Goal: Task Accomplishment & Management: Manage account settings

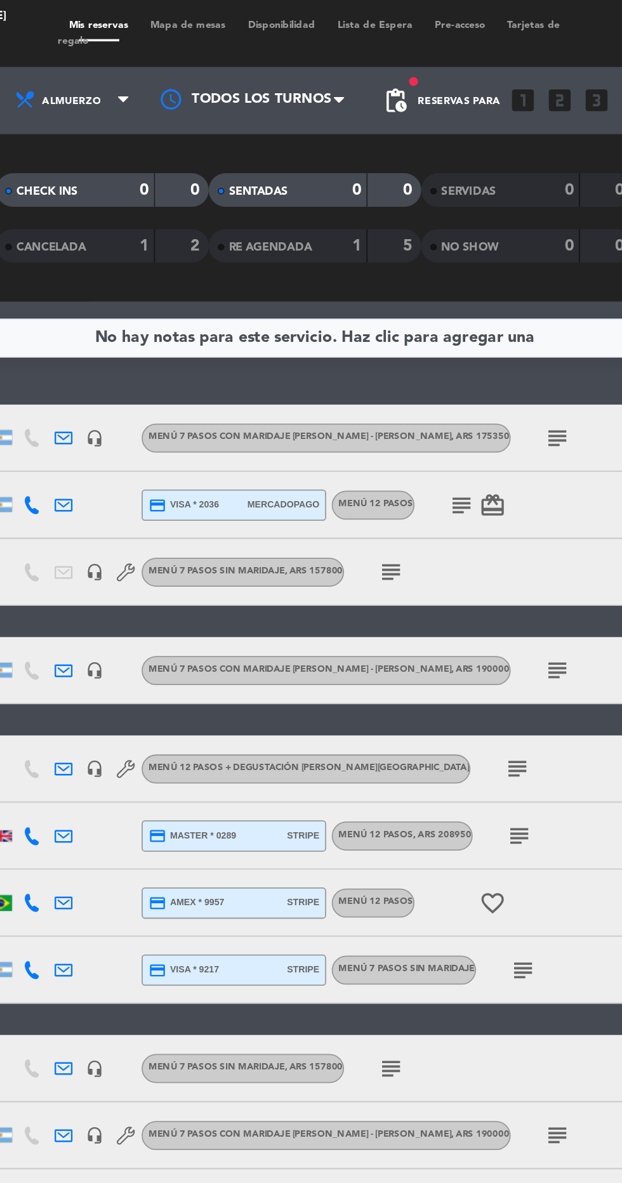
click at [444, 249] on icon "subject" at bounding box center [448, 248] width 15 height 15
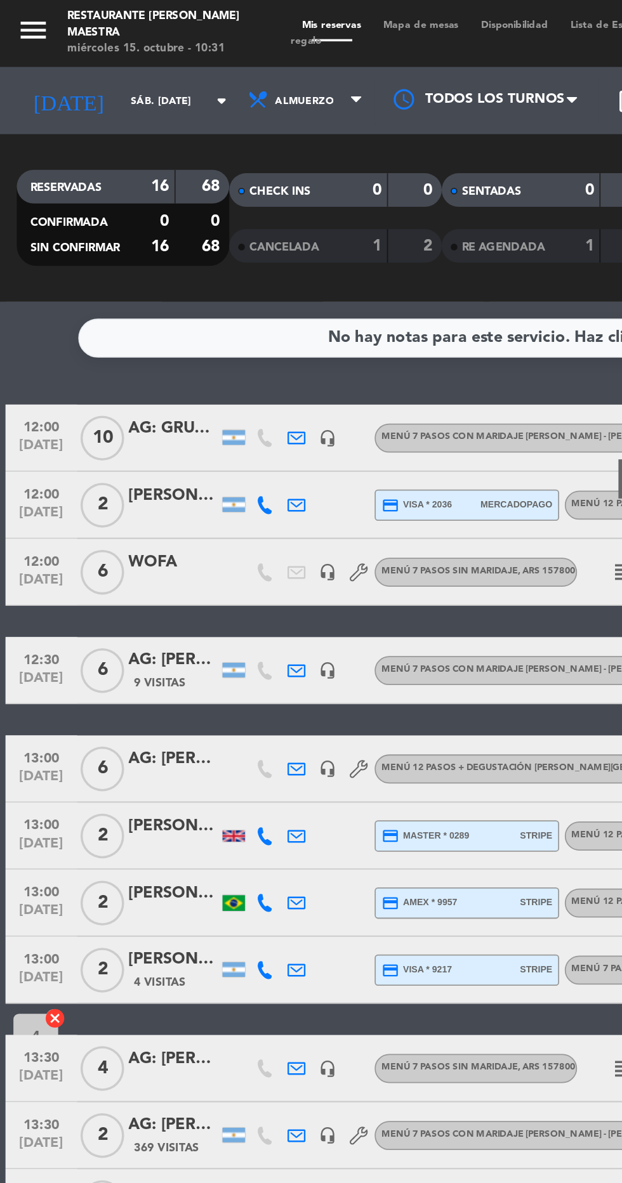
click at [96, 252] on div at bounding box center [98, 256] width 51 height 10
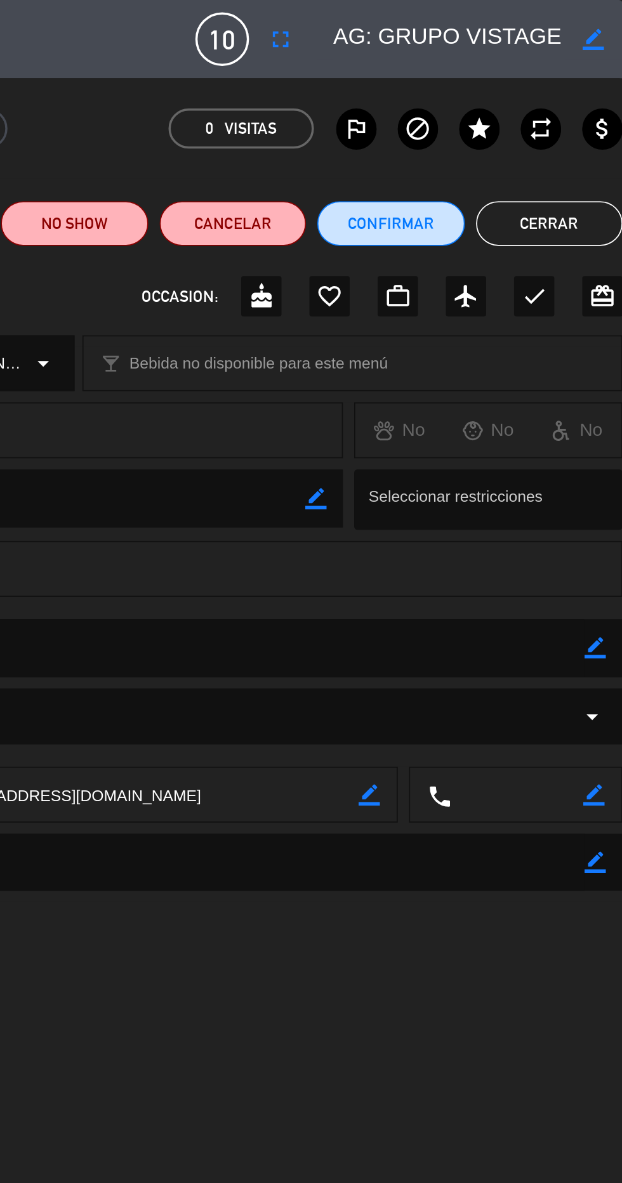
click at [594, 121] on button "Cerrar" at bounding box center [579, 126] width 83 height 25
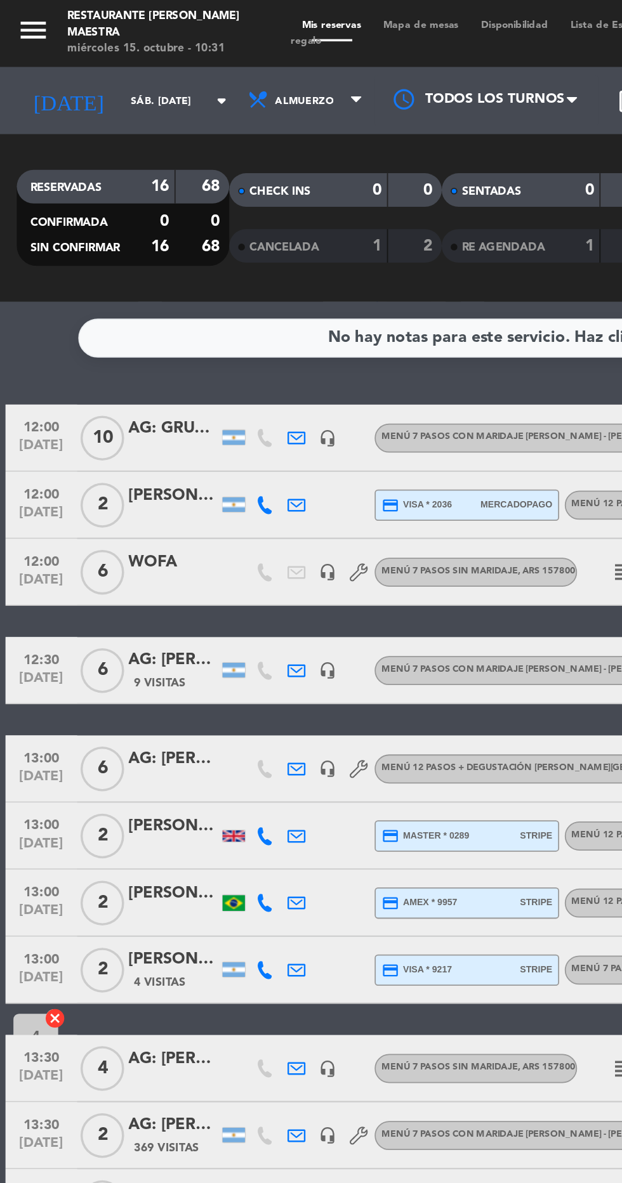
click at [94, 251] on div at bounding box center [98, 256] width 51 height 10
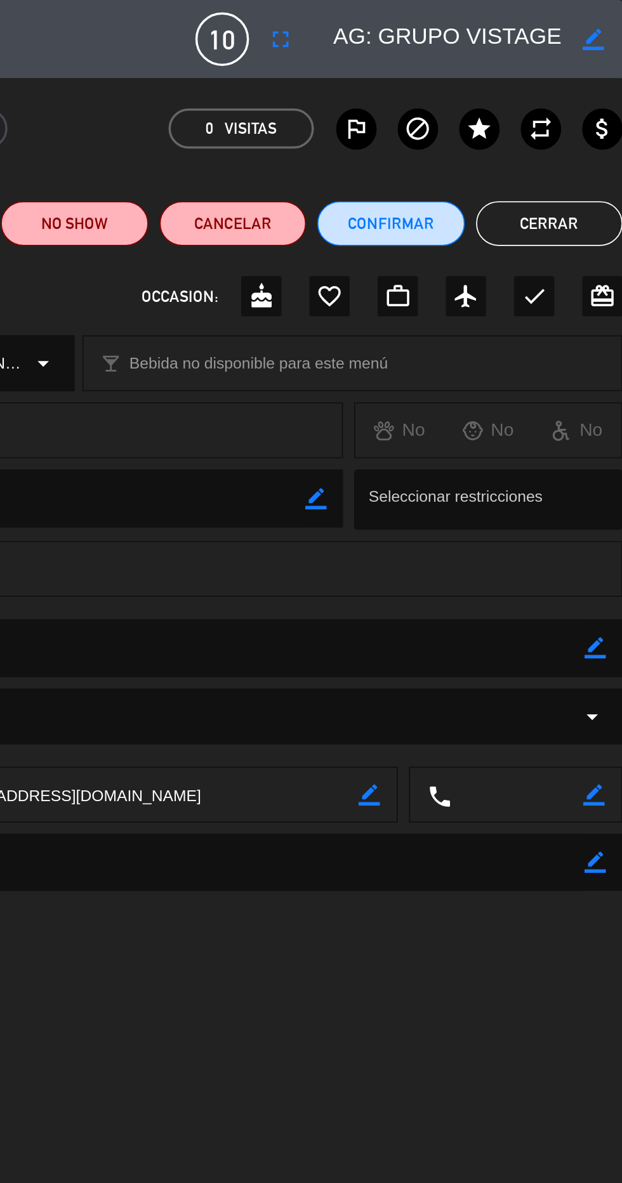
click at [593, 124] on button "Cerrar" at bounding box center [579, 126] width 83 height 25
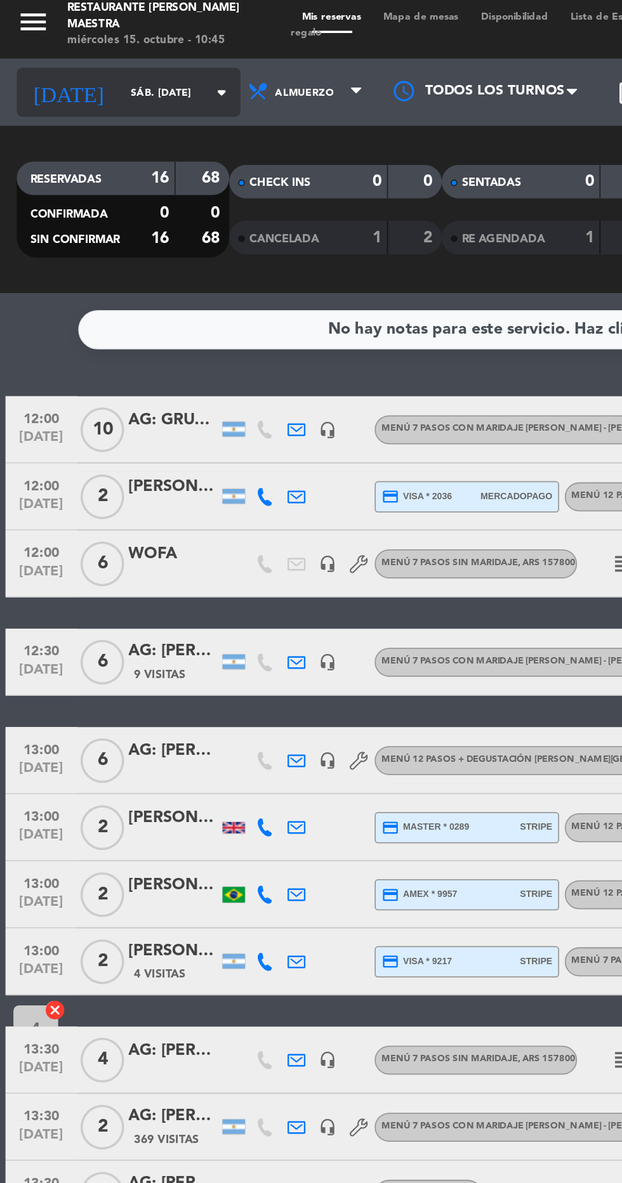
click at [68, 51] on input "sáb. [DATE]" at bounding box center [108, 58] width 80 height 20
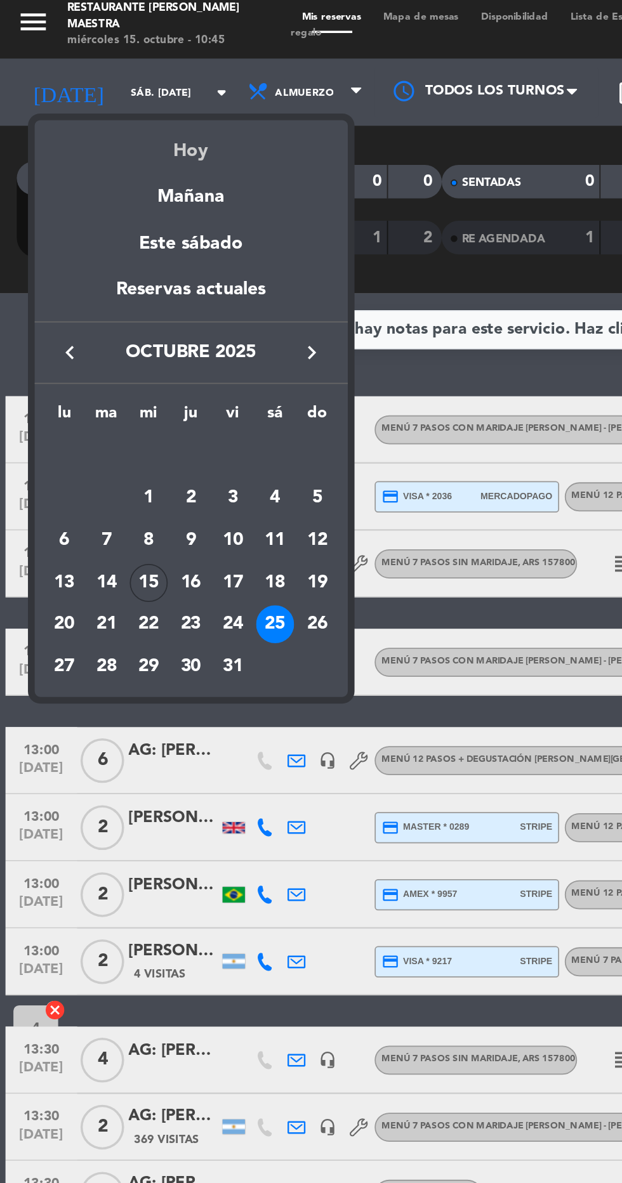
click at [110, 80] on div "Hoy" at bounding box center [109, 86] width 178 height 26
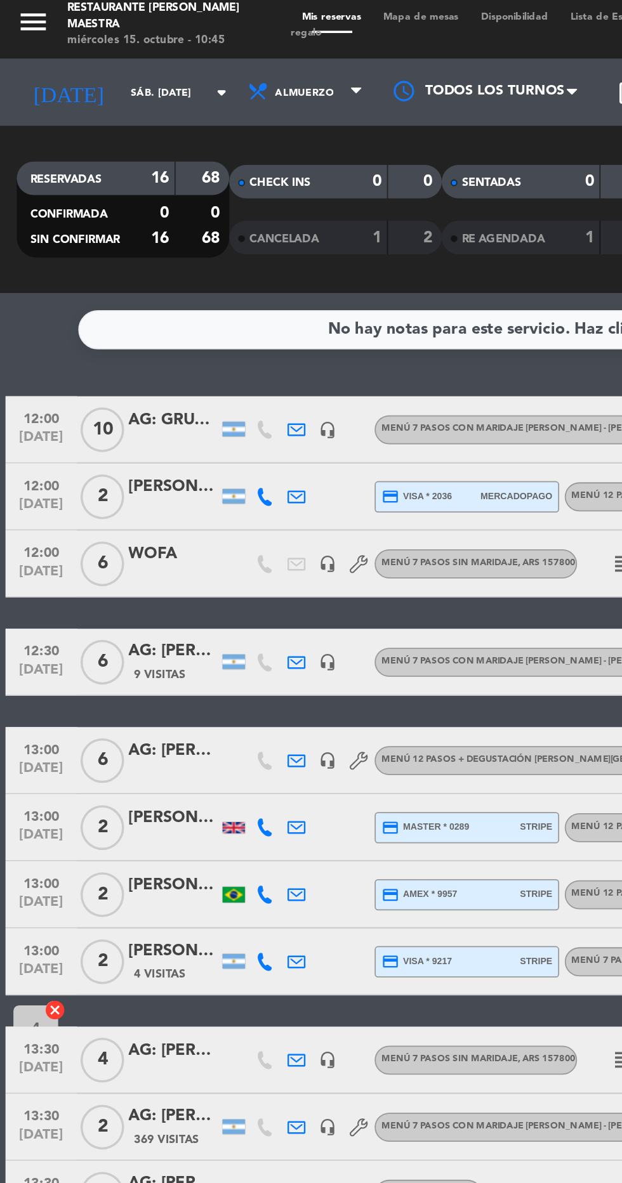
type input "mié. [DATE]"
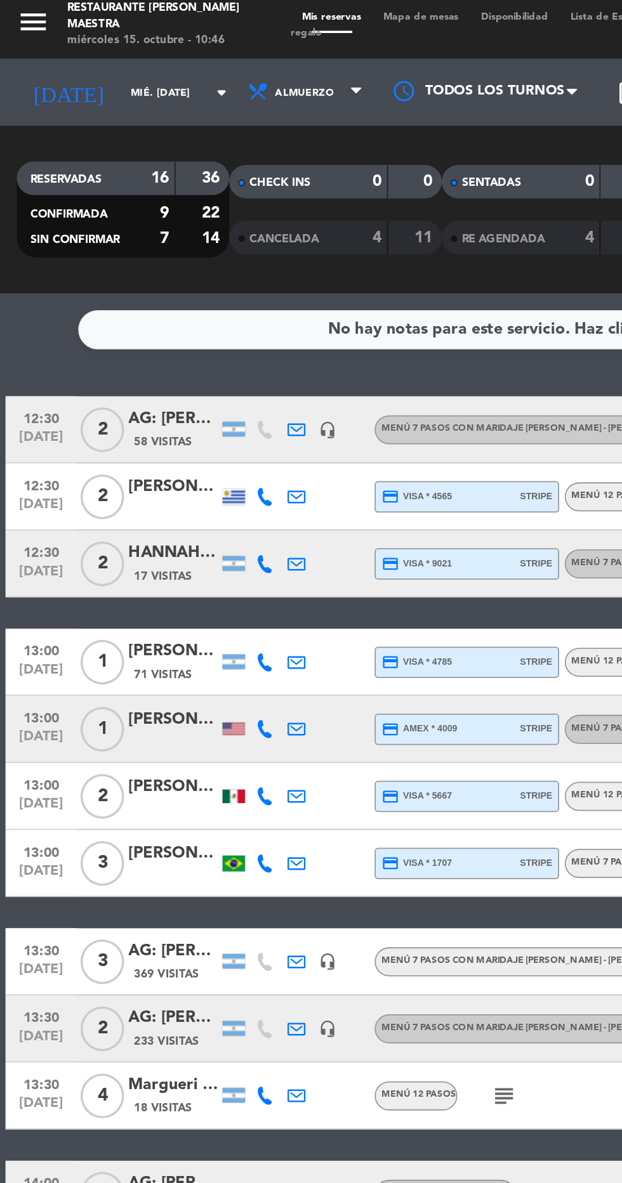
click at [166, 419] on icon at bounding box center [168, 419] width 10 height 10
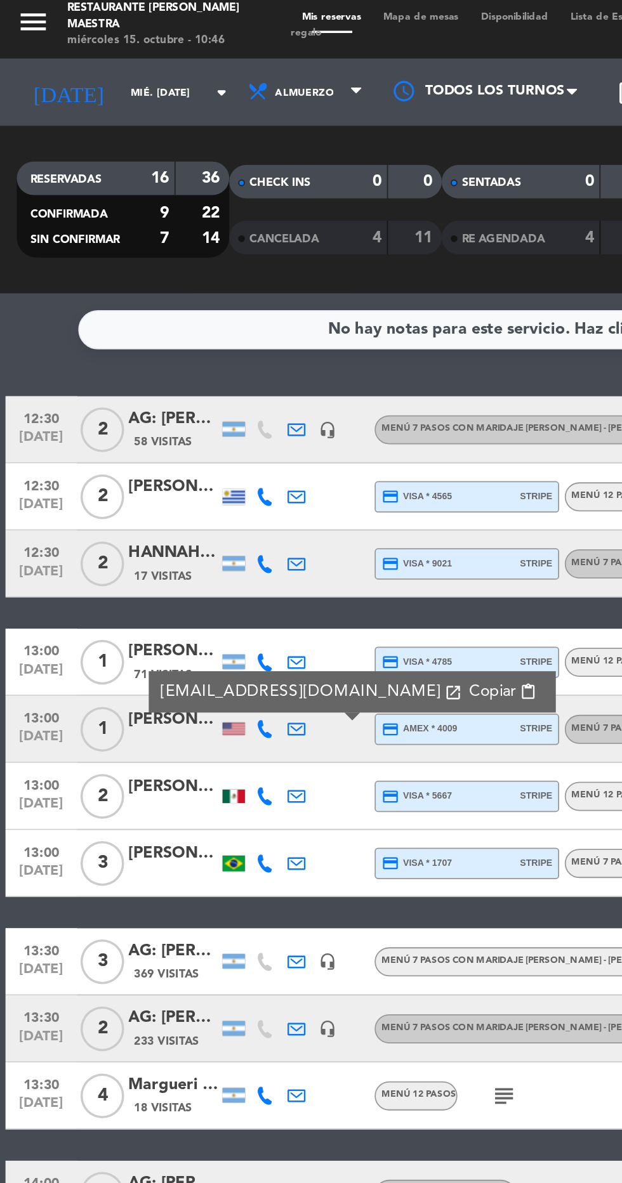
click at [266, 396] on span "Copiar" at bounding box center [279, 397] width 27 height 13
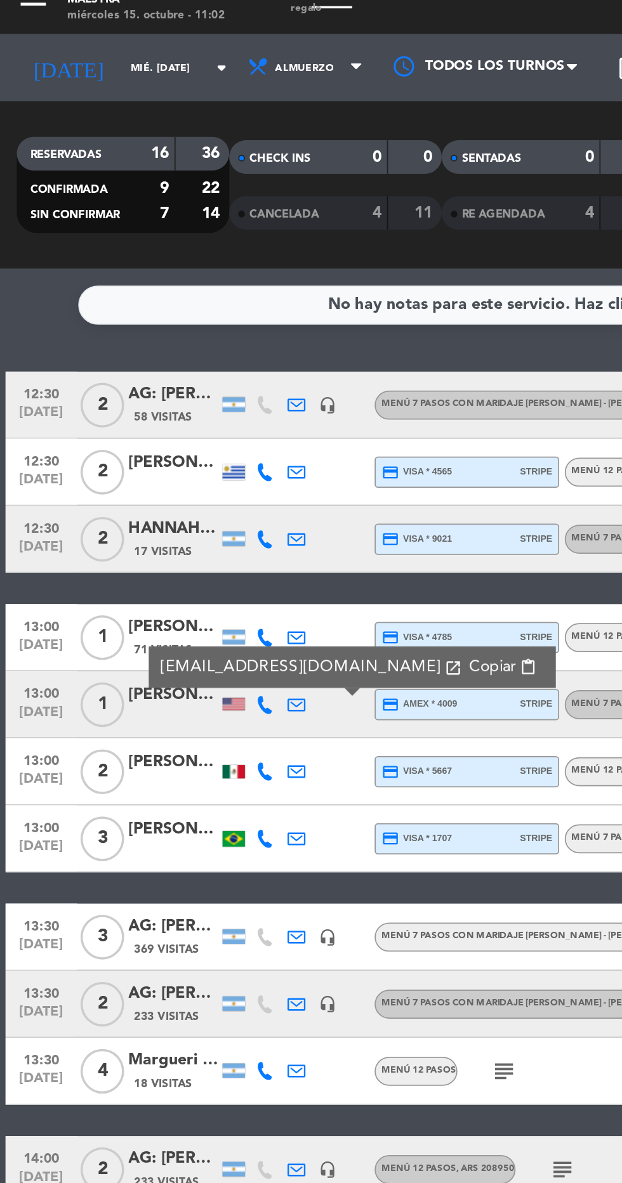
click at [83, 420] on div "[PERSON_NAME]" at bounding box center [98, 413] width 51 height 15
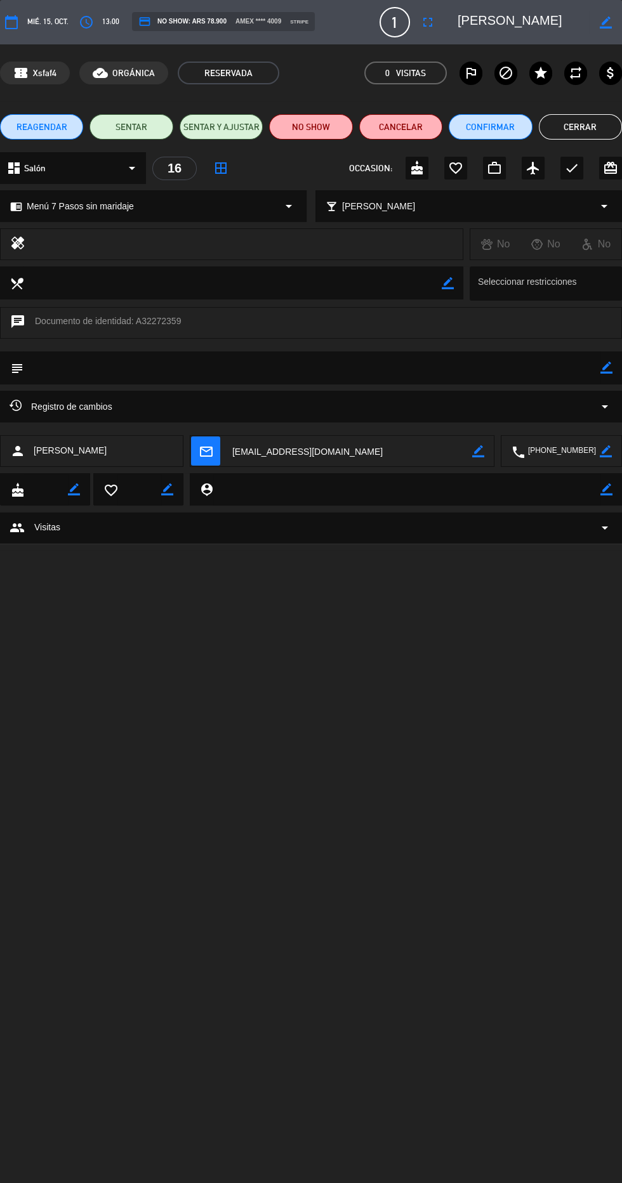
scroll to position [15, 0]
click at [518, 26] on textarea at bounding box center [522, 22] width 131 height 23
click at [552, 448] on textarea at bounding box center [561, 452] width 75 height 32
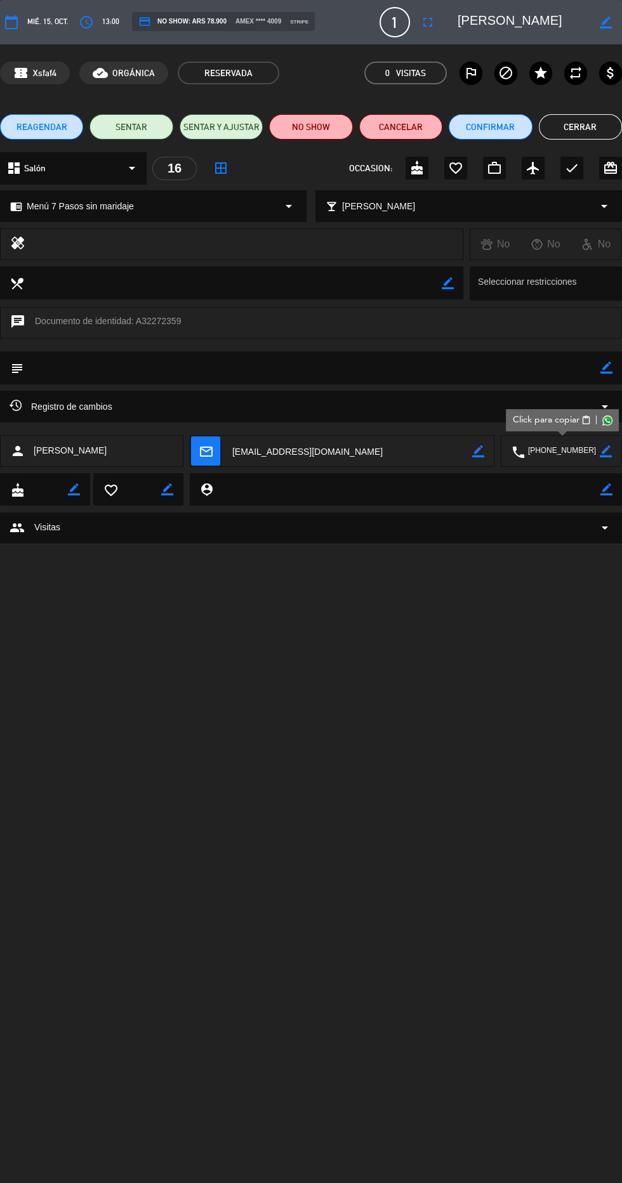
click at [286, 453] on textarea at bounding box center [350, 452] width 243 height 32
